Goal: Task Accomplishment & Management: Use online tool/utility

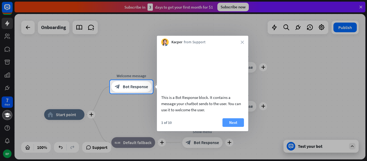
click at [231, 127] on button "Next" at bounding box center [232, 122] width 21 height 9
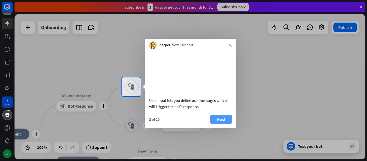
click at [224, 123] on button "Next" at bounding box center [220, 119] width 21 height 9
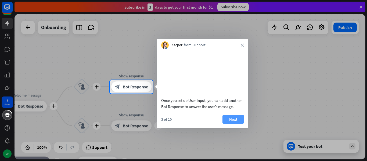
click at [237, 124] on button "Next" at bounding box center [232, 119] width 21 height 9
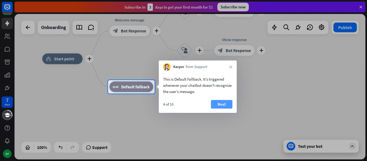
click at [217, 105] on button "Next" at bounding box center [221, 104] width 21 height 9
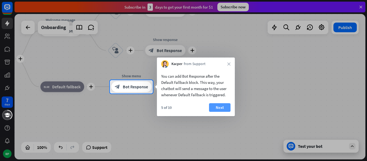
click at [227, 106] on button "Next" at bounding box center [219, 107] width 21 height 9
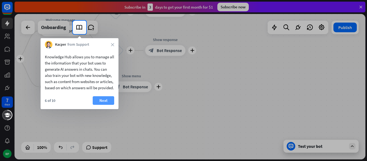
click at [108, 105] on button "Next" at bounding box center [103, 100] width 21 height 9
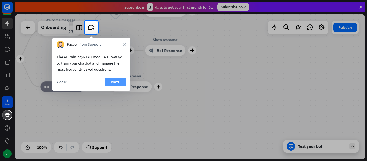
click at [116, 84] on button "Next" at bounding box center [114, 82] width 21 height 9
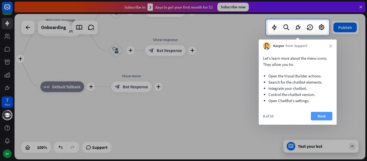
click at [315, 117] on button "Next" at bounding box center [321, 116] width 21 height 9
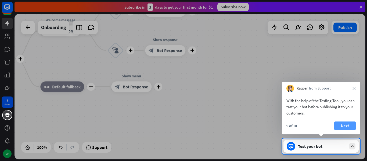
click at [341, 124] on button "Next" at bounding box center [344, 125] width 21 height 9
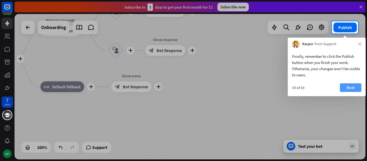
click at [343, 85] on button "Next" at bounding box center [350, 87] width 21 height 9
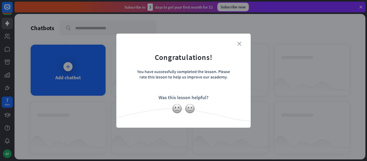
click at [239, 44] on icon "close" at bounding box center [239, 44] width 4 height 4
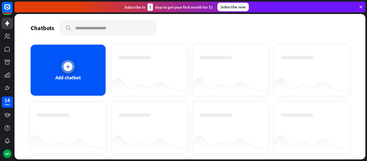
click at [64, 72] on div "Add chatbot" at bounding box center [68, 70] width 75 height 51
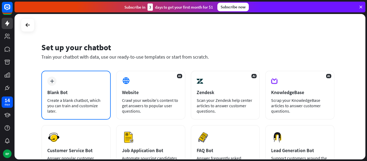
click at [81, 79] on div "plus Blank Bot Create a blank chatbot, which you can train and customize later." at bounding box center [75, 95] width 69 height 49
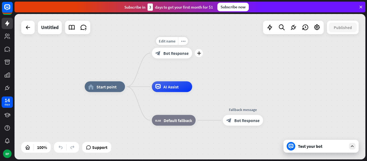
click at [167, 54] on span "Bot Response" at bounding box center [175, 52] width 25 height 5
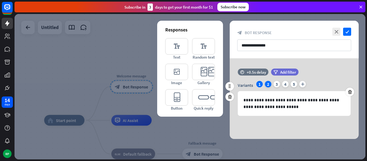
click at [269, 82] on div "2" at bounding box center [268, 84] width 6 height 6
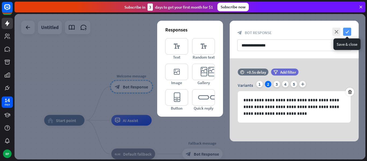
click at [347, 30] on icon "check" at bounding box center [347, 32] width 8 height 8
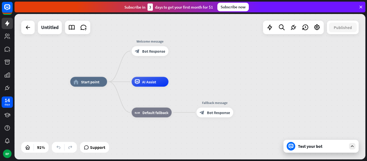
drag, startPoint x: 197, startPoint y: 102, endPoint x: 210, endPoint y: 65, distance: 39.2
click at [210, 65] on div "home_2 Start point Welcome message block_bot_response Bot Response AI Assist bl…" at bounding box center [190, 86] width 351 height 145
click at [151, 83] on span "AI Assist" at bounding box center [149, 81] width 14 height 5
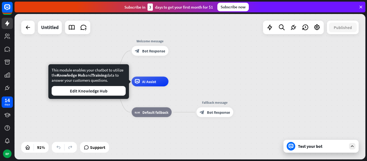
click at [154, 132] on div "home_2 Start point Welcome message block_bot_response Bot Response AI Assist bl…" at bounding box center [230, 147] width 320 height 133
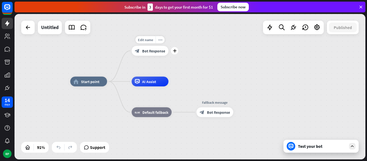
click at [154, 51] on span "Bot Response" at bounding box center [153, 50] width 23 height 5
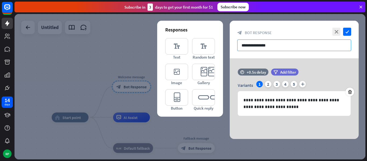
click at [276, 47] on input "**********" at bounding box center [294, 45] width 114 height 12
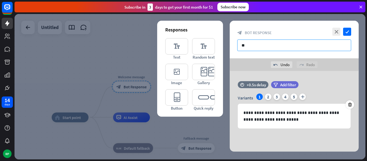
type input "*"
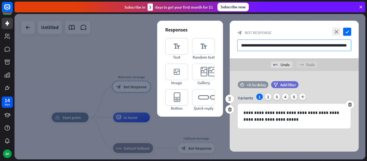
type input "**********"
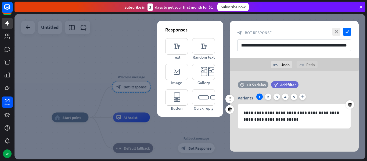
click at [261, 83] on div "+0.5s delay" at bounding box center [256, 84] width 19 height 5
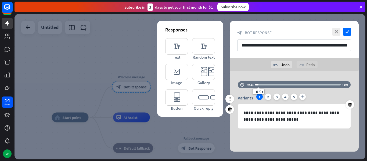
click at [263, 85] on div at bounding box center [298, 85] width 86 height 2
click at [262, 85] on div "+1s" at bounding box center [263, 85] width 4 height 4
click at [353, 62] on div "undo Undo redo Redo" at bounding box center [294, 64] width 129 height 13
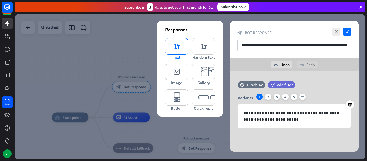
click at [173, 47] on icon "editor_text" at bounding box center [176, 46] width 23 height 16
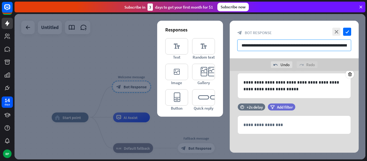
scroll to position [0, 36]
drag, startPoint x: 240, startPoint y: 44, endPoint x: 367, endPoint y: 64, distance: 128.5
click at [367, 64] on div "home_2 Start point Welcome message block_bot_response Bot Response AI Assist bl…" at bounding box center [191, 87] width 352 height 147
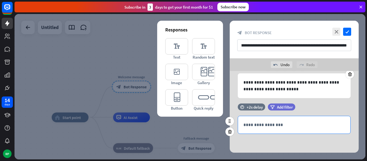
click at [308, 122] on p "**********" at bounding box center [294, 124] width 102 height 7
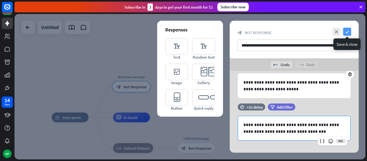
click at [348, 31] on icon "check" at bounding box center [347, 32] width 8 height 8
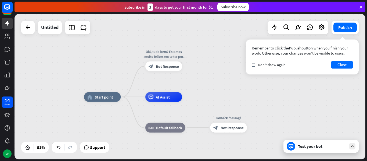
drag, startPoint x: 184, startPoint y: 105, endPoint x: 217, endPoint y: 82, distance: 40.2
click at [217, 82] on div "home_2 Start point Olá, tudo bem? Estamos muito felizes em te ter por aqui, com…" at bounding box center [190, 86] width 351 height 145
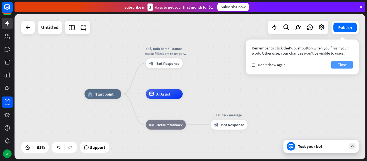
click at [342, 64] on button "Close" at bounding box center [341, 65] width 21 height 8
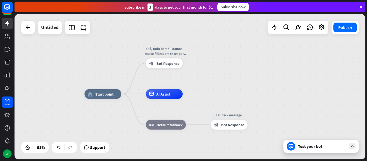
click at [307, 143] on div "Test your bot" at bounding box center [322, 145] width 48 height 5
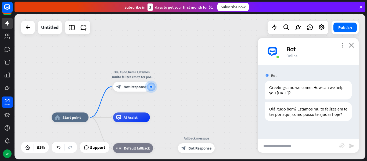
click at [352, 47] on icon "close" at bounding box center [351, 44] width 5 height 5
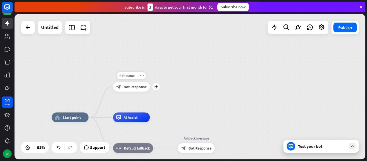
click at [139, 86] on span "Bot Response" at bounding box center [135, 86] width 23 height 5
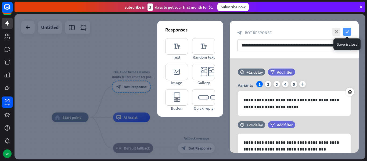
click at [346, 33] on icon "check" at bounding box center [347, 32] width 8 height 8
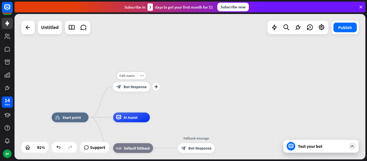
click at [142, 88] on span "Bot Response" at bounding box center [135, 86] width 23 height 5
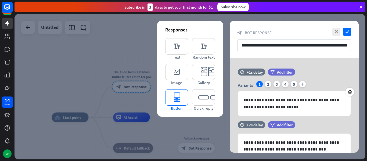
click at [180, 98] on icon "editor_button" at bounding box center [176, 97] width 23 height 16
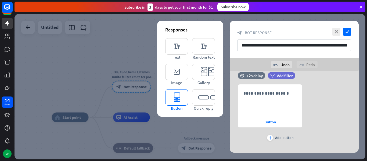
scroll to position [105, 0]
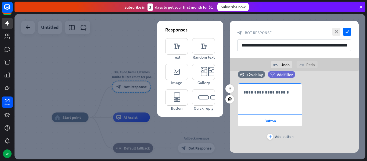
click at [287, 93] on p "**********" at bounding box center [269, 92] width 53 height 7
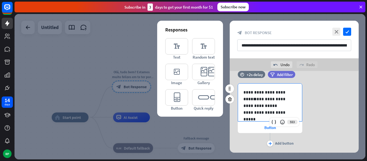
click at [340, 98] on div "**********" at bounding box center [294, 115] width 129 height 64
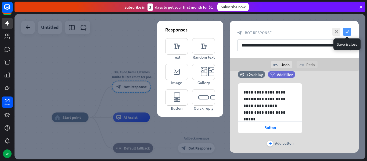
click at [348, 30] on icon "check" at bounding box center [347, 32] width 8 height 8
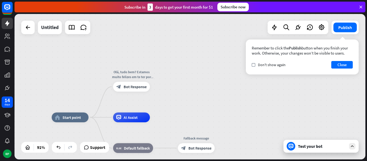
click at [333, 60] on div "Remember to click the Publish button when you finish your work. Otherwise, your…" at bounding box center [302, 56] width 113 height 35
click at [336, 63] on button "Close" at bounding box center [341, 65] width 21 height 8
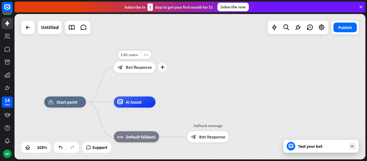
click at [136, 70] on div "block_bot_response Bot Response" at bounding box center [135, 67] width 42 height 11
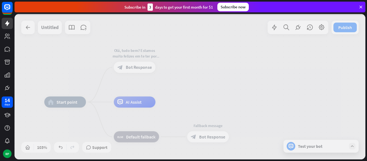
click at [136, 70] on div at bounding box center [190, 86] width 351 height 145
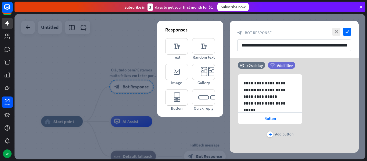
scroll to position [102, 0]
click at [250, 64] on div "+2s delay" at bounding box center [255, 65] width 16 height 5
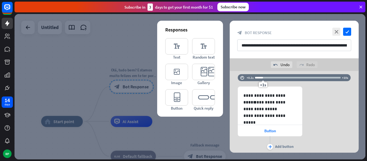
drag, startPoint x: 270, startPoint y: 64, endPoint x: 262, endPoint y: 66, distance: 8.1
click at [262, 66] on div "**********" at bounding box center [294, 87] width 129 height 132
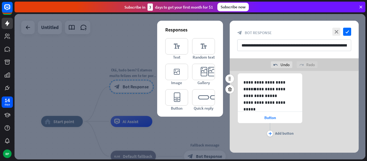
scroll to position [119, 0]
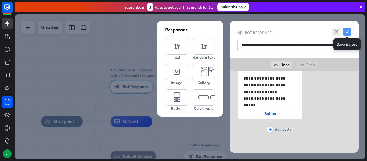
click at [347, 33] on icon "check" at bounding box center [347, 32] width 8 height 8
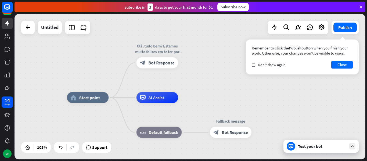
drag, startPoint x: 183, startPoint y: 100, endPoint x: 209, endPoint y: 76, distance: 35.3
click at [209, 76] on div "home_2 Start point Olá, tudo bem? Estamos muito felizes em te ter por aqui, com…" at bounding box center [190, 86] width 351 height 145
click at [213, 91] on div "home_2 Start point Olá, tudo bem? Estamos muito felizes em te ter por aqui, com…" at bounding box center [190, 86] width 351 height 145
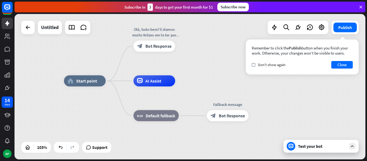
drag, startPoint x: 213, startPoint y: 91, endPoint x: 210, endPoint y: 75, distance: 16.1
click at [210, 75] on div "home_2 Start point Olá, tudo bem? Estamos muito felizes em te ter por aqui, com…" at bounding box center [190, 86] width 351 height 145
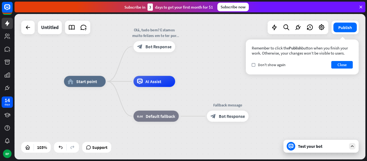
click at [193, 80] on div "home_2 Start point Olá, tudo bem? Estamos muito felizes em te ter por aqui, com…" at bounding box center [190, 86] width 351 height 145
click at [339, 67] on button "Close" at bounding box center [341, 65] width 21 height 8
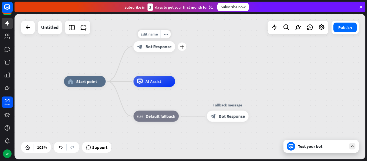
click at [153, 47] on span "Bot Response" at bounding box center [158, 47] width 26 height 6
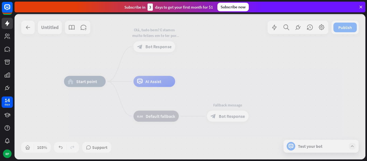
click at [153, 47] on div at bounding box center [190, 86] width 351 height 145
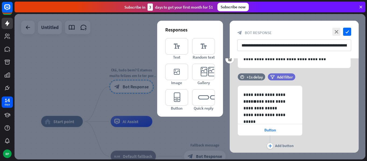
scroll to position [107, 0]
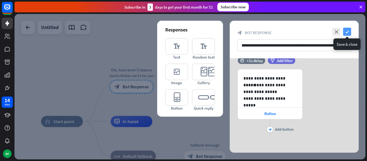
click at [348, 30] on icon "check" at bounding box center [347, 32] width 8 height 8
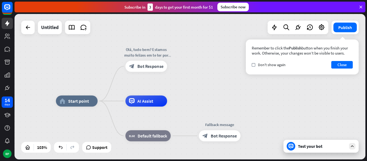
drag, startPoint x: 187, startPoint y: 85, endPoint x: 202, endPoint y: 64, distance: 25.2
click at [202, 64] on div "home_2 Start point Olá, tudo bem? Estamos muito felizes em te ter por aqui, com…" at bounding box center [190, 86] width 351 height 145
click at [353, 146] on icon at bounding box center [352, 146] width 5 height 5
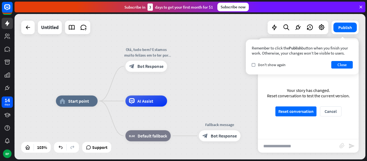
click at [216, 71] on div "home_2 Start point Olá, tudo bem? Estamos muito felizes em te ter por aqui, com…" at bounding box center [190, 86] width 351 height 145
click at [339, 64] on button "Close" at bounding box center [341, 65] width 21 height 8
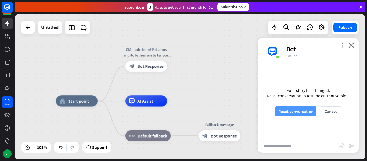
click at [293, 111] on button "Reset conversation" at bounding box center [295, 111] width 41 height 10
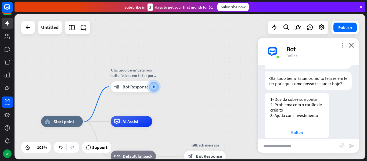
scroll to position [44, 0]
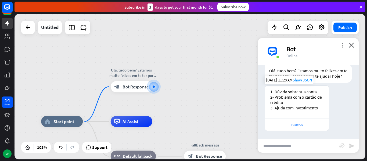
click at [299, 126] on div "Button" at bounding box center [297, 124] width 59 height 5
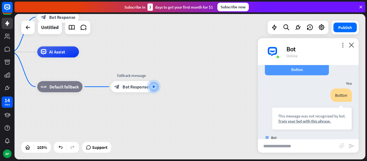
scroll to position [0, 0]
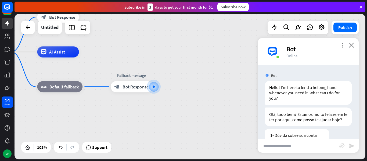
click at [350, 46] on icon "close" at bounding box center [351, 44] width 5 height 5
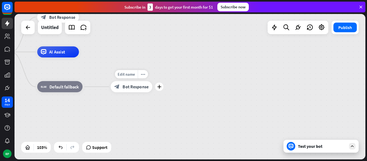
click at [127, 87] on span "Bot Response" at bounding box center [135, 87] width 26 height 6
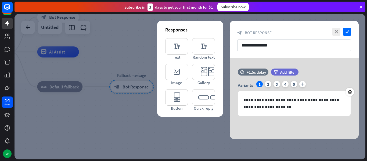
click at [128, 39] on div at bounding box center [190, 86] width 351 height 145
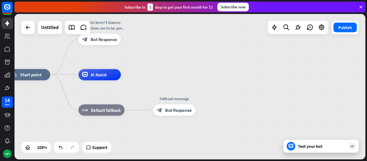
drag, startPoint x: 128, startPoint y: 39, endPoint x: 202, endPoint y: 77, distance: 83.5
click at [202, 77] on div "home_2 Start point Olá, tudo bem? Estamos muito felizes em te ter por aqui, com…" at bounding box center [190, 86] width 351 height 145
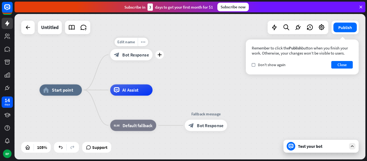
click at [135, 53] on span "Bot Response" at bounding box center [135, 55] width 27 height 6
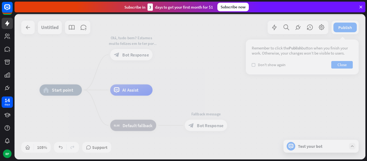
click at [135, 53] on div at bounding box center [190, 86] width 351 height 145
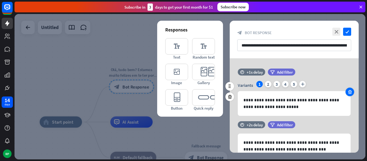
click at [350, 91] on icon at bounding box center [349, 91] width 5 height 5
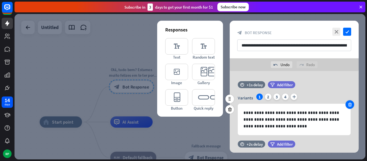
click at [348, 107] on div at bounding box center [349, 104] width 9 height 9
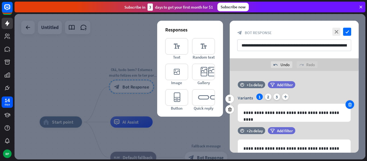
click at [348, 106] on icon at bounding box center [349, 104] width 5 height 5
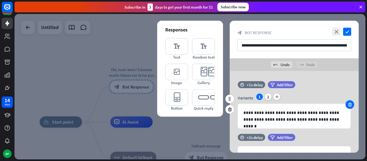
click at [348, 106] on icon at bounding box center [349, 104] width 5 height 5
click at [348, 106] on div "**********" at bounding box center [294, 116] width 112 height 24
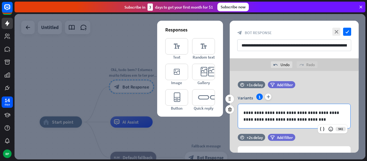
click at [345, 95] on div "Variants 1 plus" at bounding box center [294, 97] width 113 height 9
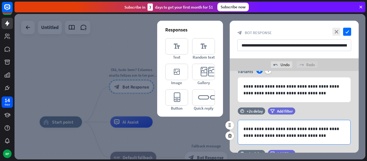
scroll to position [37, 0]
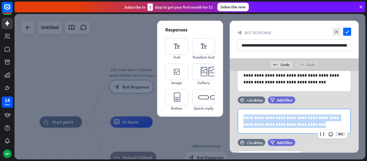
drag, startPoint x: 304, startPoint y: 126, endPoint x: 221, endPoint y: 109, distance: 84.2
click at [230, 109] on div "**********" at bounding box center [294, 134] width 129 height 201
copy p "**********"
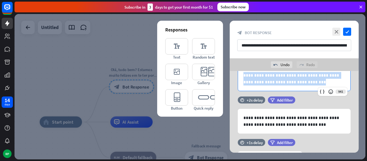
scroll to position [0, 0]
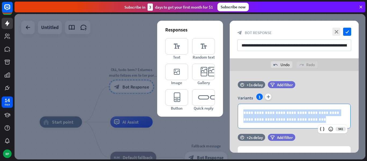
drag, startPoint x: 303, startPoint y: 84, endPoint x: 152, endPoint y: 50, distance: 155.0
click at [152, 50] on div "**********" at bounding box center [190, 86] width 351 height 145
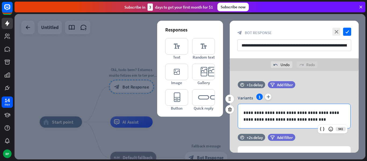
click at [329, 83] on div "time +1s delay filter Add filter" at bounding box center [294, 87] width 129 height 12
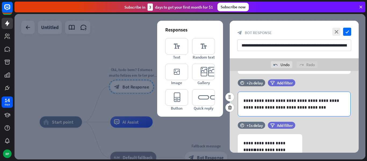
scroll to position [53, 0]
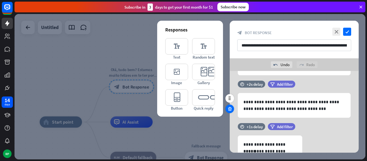
click at [230, 109] on icon at bounding box center [229, 108] width 5 height 5
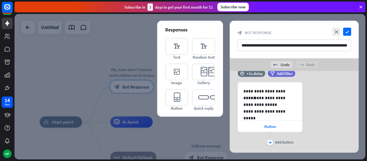
scroll to position [62, 0]
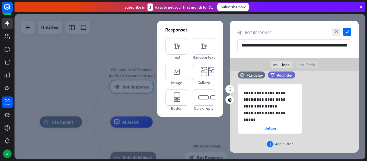
click at [270, 145] on icon "plus" at bounding box center [269, 143] width 3 height 3
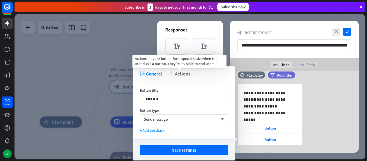
click at [183, 75] on span "Actions" at bounding box center [183, 74] width 16 height 6
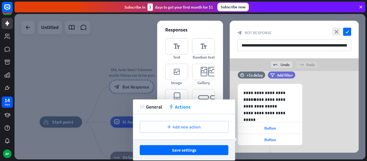
click at [200, 126] on span "Add new action" at bounding box center [186, 126] width 28 height 5
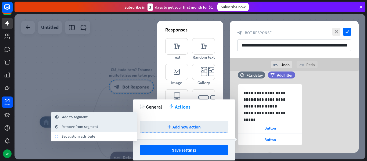
click at [192, 57] on div "editor_text Text editor_text Random text editor_image Image editor_card Gallery…" at bounding box center [190, 74] width 50 height 73
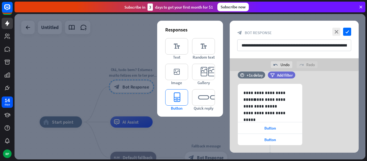
click at [179, 97] on icon "editor_button" at bounding box center [176, 97] width 23 height 16
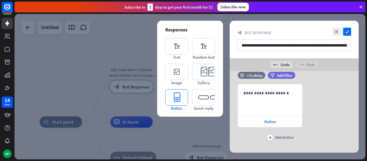
scroll to position [157, 0]
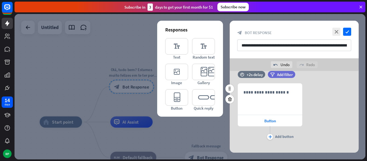
click at [306, 92] on div "**********" at bounding box center [294, 112] width 129 height 58
click at [229, 99] on icon at bounding box center [229, 99] width 5 height 5
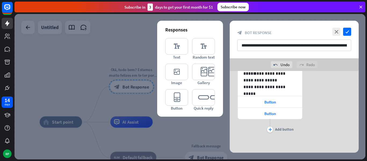
scroll to position [88, 0]
click at [305, 107] on div at bounding box center [302, 107] width 9 height 9
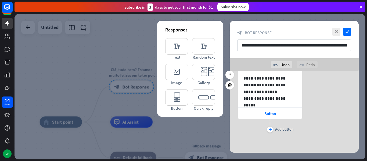
click at [308, 136] on div "**********" at bounding box center [294, 98] width 129 height 82
click at [201, 95] on icon "editor_quick_replies" at bounding box center [203, 97] width 23 height 16
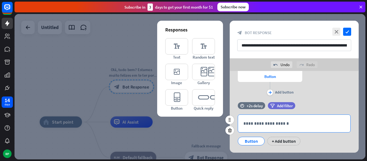
scroll to position [125, 0]
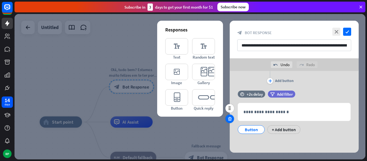
click at [229, 118] on icon at bounding box center [229, 118] width 5 height 5
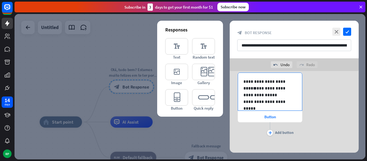
scroll to position [74, 0]
drag, startPoint x: 292, startPoint y: 81, endPoint x: 240, endPoint y: 79, distance: 51.9
click at [240, 79] on div "**********" at bounding box center [270, 92] width 64 height 38
copy p "**********"
click at [265, 117] on span "Button" at bounding box center [270, 116] width 12 height 5
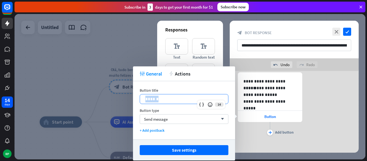
drag, startPoint x: 191, startPoint y: 98, endPoint x: 134, endPoint y: 100, distance: 56.7
click at [134, 100] on div "Button title 14 ****** Button type Send message arrow_down + Add postback" at bounding box center [184, 110] width 102 height 58
drag, startPoint x: 184, startPoint y: 100, endPoint x: 150, endPoint y: 98, distance: 33.6
click at [150, 98] on p "**********" at bounding box center [183, 99] width 77 height 7
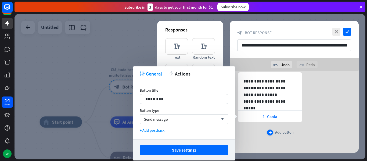
click at [270, 133] on icon "plus" at bounding box center [269, 132] width 3 height 3
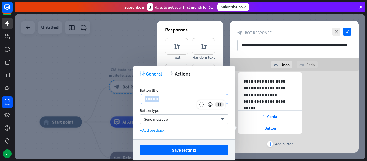
drag, startPoint x: 160, startPoint y: 98, endPoint x: 141, endPoint y: 93, distance: 19.7
click at [141, 93] on div "Button title 14 ******" at bounding box center [184, 96] width 89 height 16
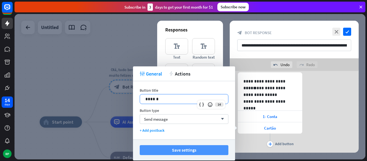
click at [179, 150] on button "Save settings" at bounding box center [184, 150] width 89 height 10
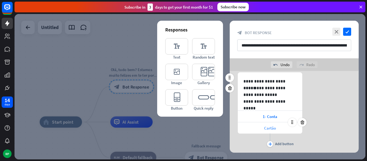
click at [268, 128] on span "Cartão" at bounding box center [270, 127] width 12 height 5
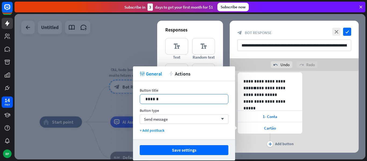
click at [144, 98] on div "******" at bounding box center [184, 98] width 88 height 9
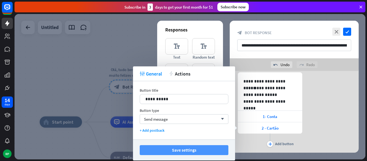
click at [185, 149] on button "Save settings" at bounding box center [184, 150] width 89 height 10
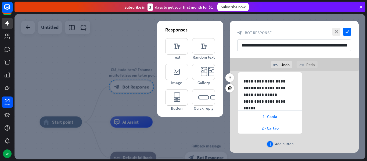
click at [271, 145] on icon "plus" at bounding box center [269, 143] width 3 height 3
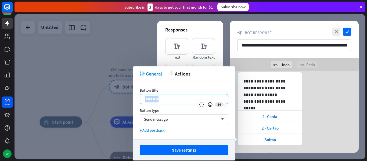
drag, startPoint x: 182, startPoint y: 100, endPoint x: 144, endPoint y: 99, distance: 38.2
click at [144, 99] on div "******" at bounding box center [184, 98] width 88 height 9
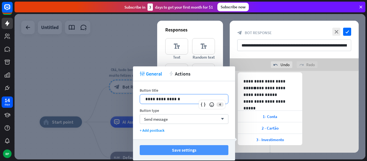
click at [168, 152] on button "Save settings" at bounding box center [184, 150] width 89 height 10
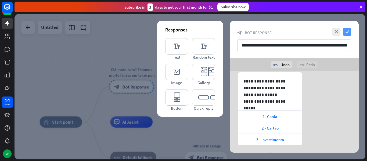
click at [348, 32] on icon "check" at bounding box center [347, 32] width 8 height 8
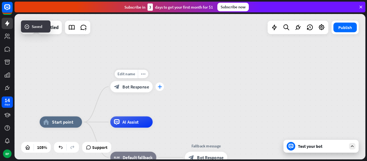
click at [158, 85] on icon "plus" at bounding box center [160, 87] width 4 height 4
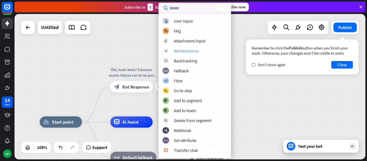
click at [184, 53] on div "Bot Response" at bounding box center [186, 50] width 25 height 5
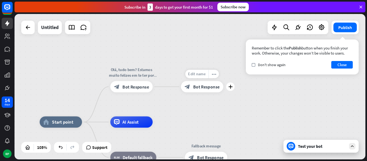
click at [197, 73] on span "Edit name" at bounding box center [196, 73] width 17 height 5
drag, startPoint x: 185, startPoint y: 74, endPoint x: 218, endPoint y: 75, distance: 32.8
click at [218, 75] on input "text" at bounding box center [201, 74] width 39 height 8
type input "*********"
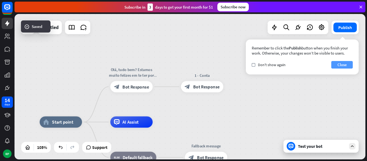
click at [349, 64] on button "Close" at bounding box center [341, 65] width 21 height 8
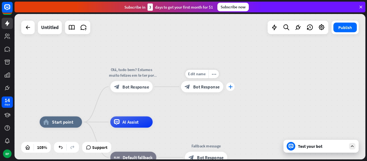
click at [229, 88] on icon "plus" at bounding box center [230, 87] width 4 height 4
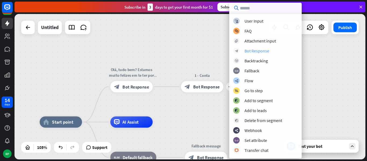
click at [250, 52] on div "Bot Response" at bounding box center [256, 50] width 25 height 5
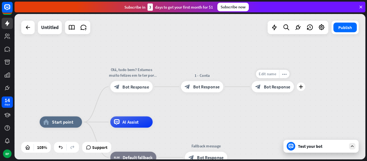
click at [265, 73] on span "Edit name" at bounding box center [267, 73] width 17 height 5
click at [268, 76] on input "text" at bounding box center [272, 74] width 39 height 8
type input "**********"
click at [299, 86] on icon "plus" at bounding box center [301, 87] width 4 height 4
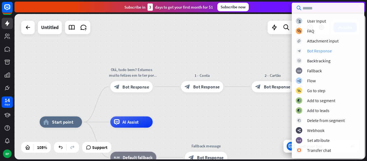
click at [313, 51] on div "Bot Response" at bounding box center [319, 50] width 25 height 5
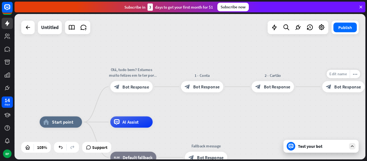
click at [338, 75] on span "Edit name" at bounding box center [337, 73] width 17 height 5
type input "**********"
click at [316, 110] on div "**********" at bounding box center [190, 86] width 351 height 145
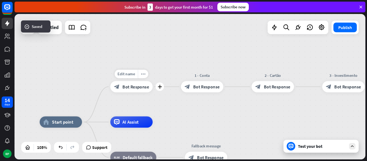
click at [134, 88] on span "Bot Response" at bounding box center [135, 87] width 27 height 6
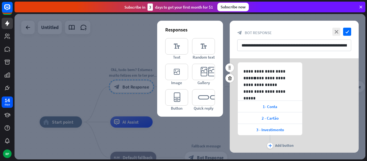
scroll to position [72, 0]
click at [250, 107] on div "1- Conta" at bounding box center [270, 105] width 64 height 11
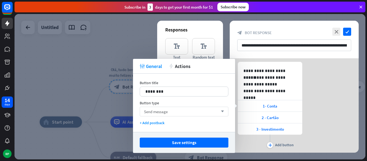
click at [174, 113] on div "Send message arrow_down" at bounding box center [184, 112] width 89 height 10
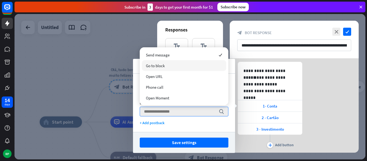
click at [165, 66] on div "Go to block" at bounding box center [184, 65] width 84 height 11
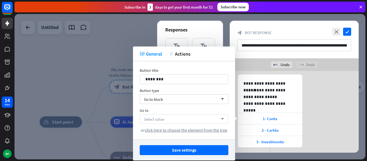
click at [150, 118] on span "Select value" at bounding box center [154, 119] width 20 height 5
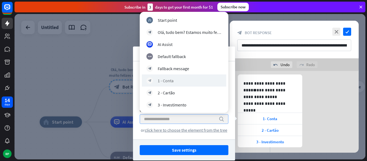
click at [165, 84] on div "block_bot_response 1 - Conta" at bounding box center [184, 80] width 84 height 12
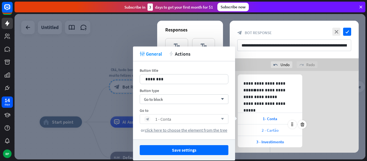
click at [250, 131] on div "2 - Cartão" at bounding box center [270, 129] width 64 height 11
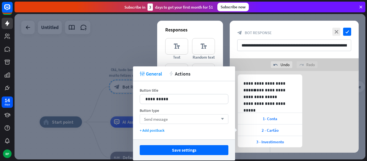
click at [158, 122] on div "Send message arrow_down" at bounding box center [184, 119] width 89 height 10
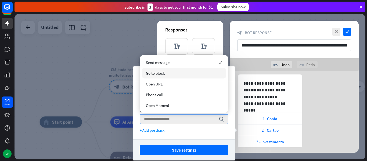
click at [165, 77] on div "Go to block" at bounding box center [184, 73] width 84 height 11
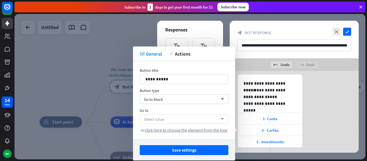
click at [160, 121] on span "Select value" at bounding box center [154, 119] width 20 height 5
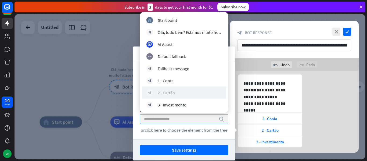
click at [173, 92] on div "2 - Cartão" at bounding box center [166, 92] width 17 height 5
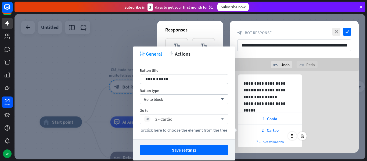
click at [247, 142] on div "3 - Investimento" at bounding box center [270, 141] width 64 height 11
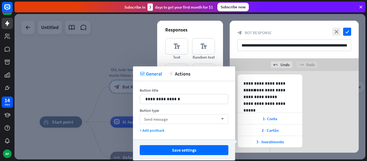
click at [169, 120] on div "Send message arrow_down" at bounding box center [184, 119] width 89 height 10
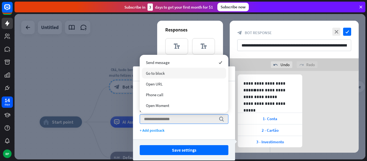
click at [168, 71] on div "Go to block" at bounding box center [184, 73] width 84 height 11
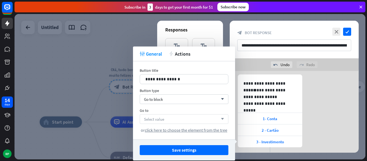
click at [159, 122] on div "Select value arrow_down" at bounding box center [184, 119] width 89 height 10
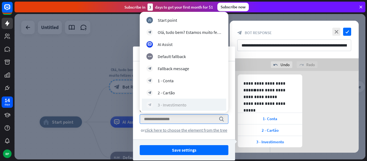
click at [164, 105] on div "3 - Investimento" at bounding box center [172, 104] width 29 height 5
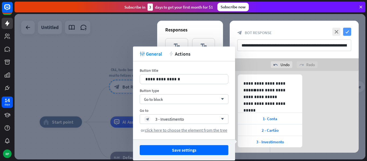
click at [346, 30] on icon "check" at bounding box center [347, 32] width 8 height 8
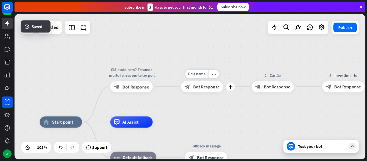
click at [204, 86] on span "Bot Response" at bounding box center [206, 87] width 27 height 6
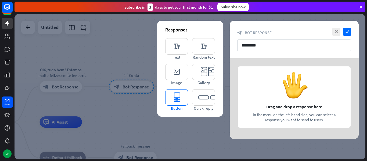
click at [176, 98] on icon "editor_button" at bounding box center [176, 97] width 23 height 16
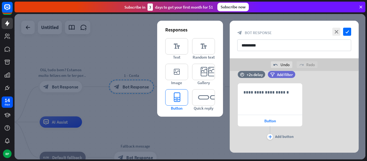
scroll to position [10, 0]
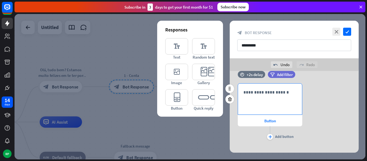
click at [274, 92] on p "**********" at bounding box center [269, 92] width 53 height 7
click at [267, 124] on div "Button" at bounding box center [270, 120] width 64 height 11
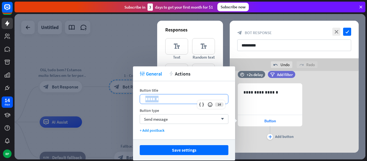
drag, startPoint x: 178, startPoint y: 101, endPoint x: 140, endPoint y: 96, distance: 37.6
click at [140, 96] on div "******" at bounding box center [184, 98] width 88 height 9
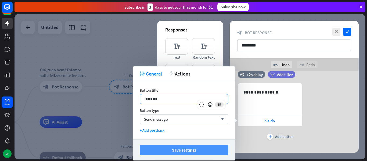
click at [181, 151] on button "Save settings" at bounding box center [184, 150] width 89 height 10
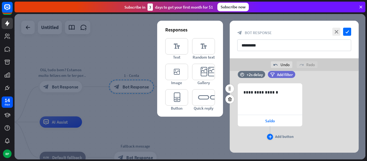
click at [270, 135] on icon "plus" at bounding box center [269, 136] width 3 height 3
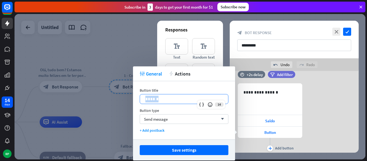
drag, startPoint x: 189, startPoint y: 98, endPoint x: 138, endPoint y: 98, distance: 51.0
click at [138, 98] on div "Button title 14 ****** Button type Send message arrow_down + Add postback" at bounding box center [184, 110] width 102 height 58
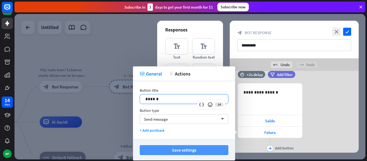
click at [172, 152] on button "Save settings" at bounding box center [184, 150] width 89 height 10
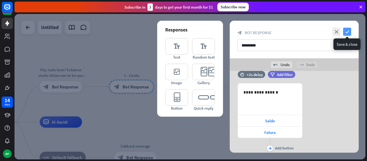
click at [346, 32] on icon "check" at bounding box center [347, 32] width 8 height 8
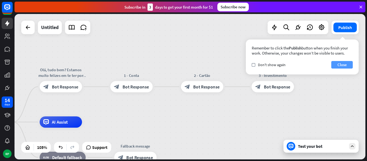
click at [338, 64] on button "Close" at bounding box center [341, 65] width 21 height 8
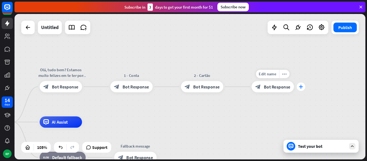
click at [301, 86] on icon "plus" at bounding box center [301, 87] width 4 height 4
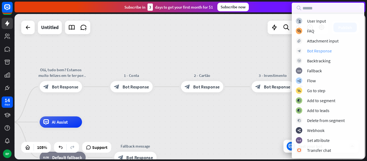
click at [315, 52] on div "Bot Response" at bounding box center [319, 50] width 25 height 5
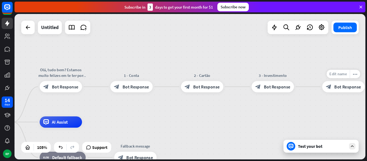
click at [336, 75] on span "Edit name" at bounding box center [337, 73] width 17 height 5
type input "*****"
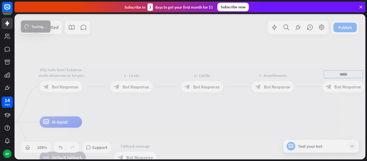
click at [341, 84] on div "home_2 Start point Olá, tudo bem? Estamos muito felizes em te ter por aqui, com…" at bounding box center [190, 86] width 351 height 145
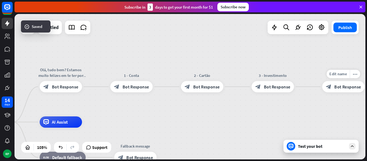
click at [337, 86] on span "Bot Response" at bounding box center [347, 87] width 27 height 6
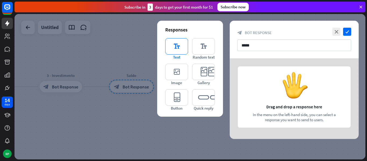
click at [184, 45] on icon "editor_text" at bounding box center [176, 46] width 23 height 16
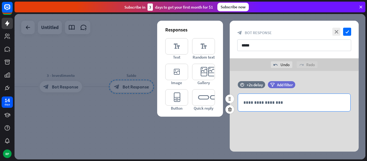
click at [279, 106] on div "**********" at bounding box center [294, 102] width 112 height 17
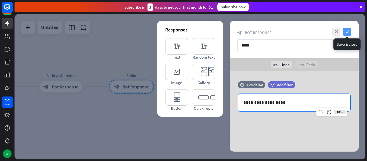
click at [349, 30] on icon "check" at bounding box center [347, 32] width 8 height 8
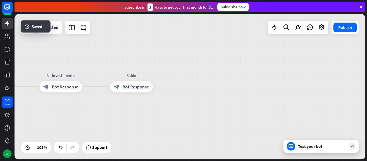
click at [304, 149] on div "Test your bot" at bounding box center [320, 146] width 75 height 13
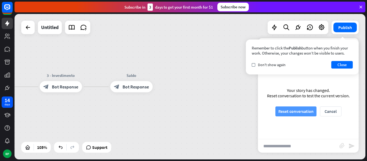
click at [293, 111] on button "Reset conversation" at bounding box center [295, 111] width 41 height 10
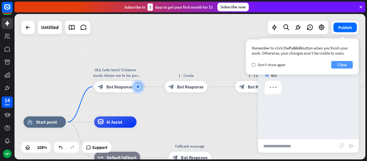
click at [338, 66] on button "Close" at bounding box center [341, 65] width 21 height 8
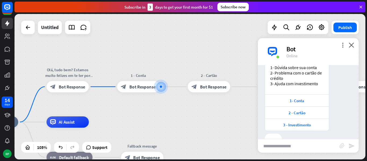
scroll to position [57, 0]
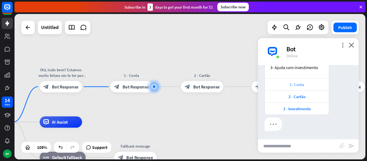
click at [306, 86] on div "1- Conta" at bounding box center [297, 84] width 59 height 5
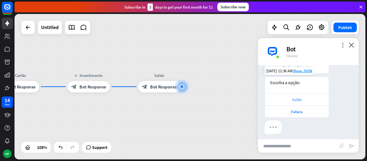
scroll to position [101, 0]
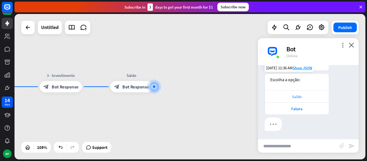
click at [287, 99] on div "Saldo" at bounding box center [297, 96] width 59 height 5
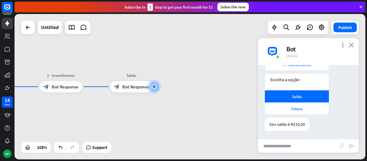
click at [351, 45] on icon "close" at bounding box center [351, 44] width 5 height 5
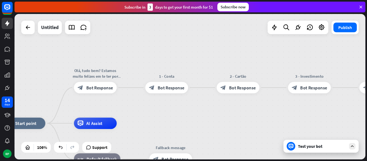
drag, startPoint x: 117, startPoint y: 112, endPoint x: 367, endPoint y: 114, distance: 250.1
click at [367, 114] on div "home_2 Start point Olá, tudo bem? Estamos muito felizes em te ter por aqui, com…" at bounding box center [191, 87] width 352 height 147
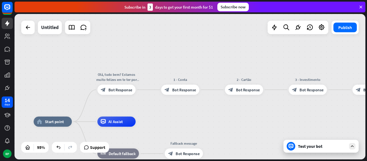
click at [294, 107] on div "home_2 Start point Olá, tudo bem? Estamos muito felizes em te ter por aqui, com…" at bounding box center [190, 86] width 351 height 145
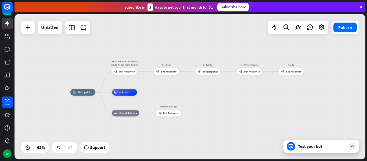
drag, startPoint x: 322, startPoint y: 124, endPoint x: 269, endPoint y: 100, distance: 58.8
click at [269, 100] on div "home_2 Start point Olá, tudo bem? Estamos muito felizes em te ter por aqui, com…" at bounding box center [179, 137] width 218 height 90
